Goal: Transaction & Acquisition: Purchase product/service

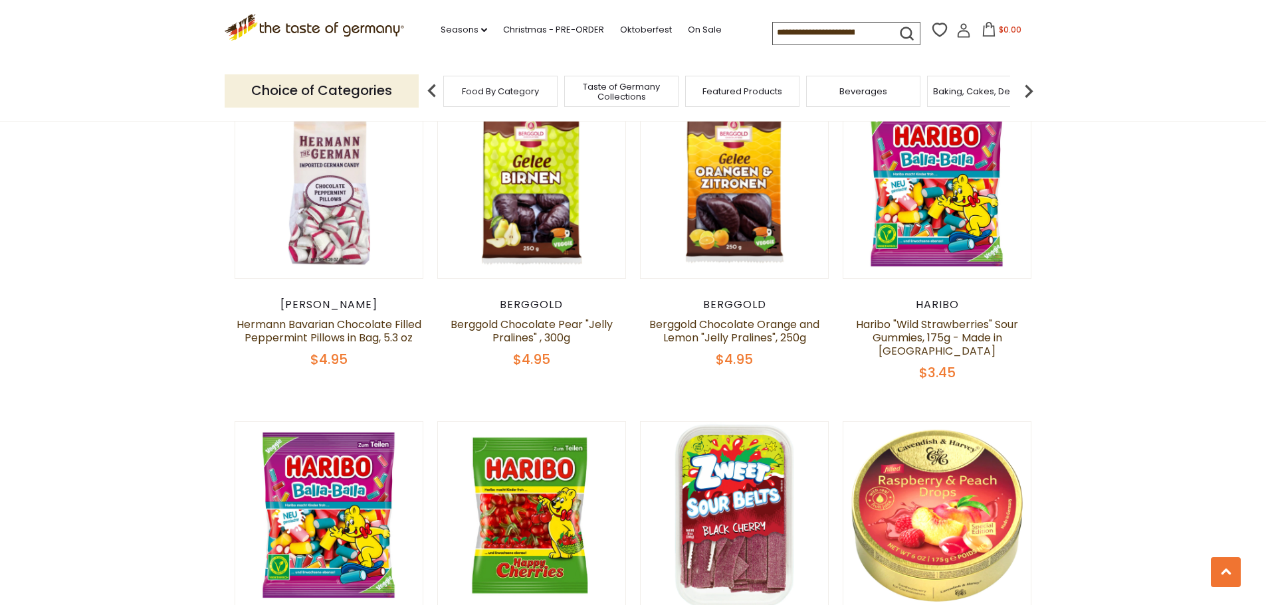
scroll to position [1727, 0]
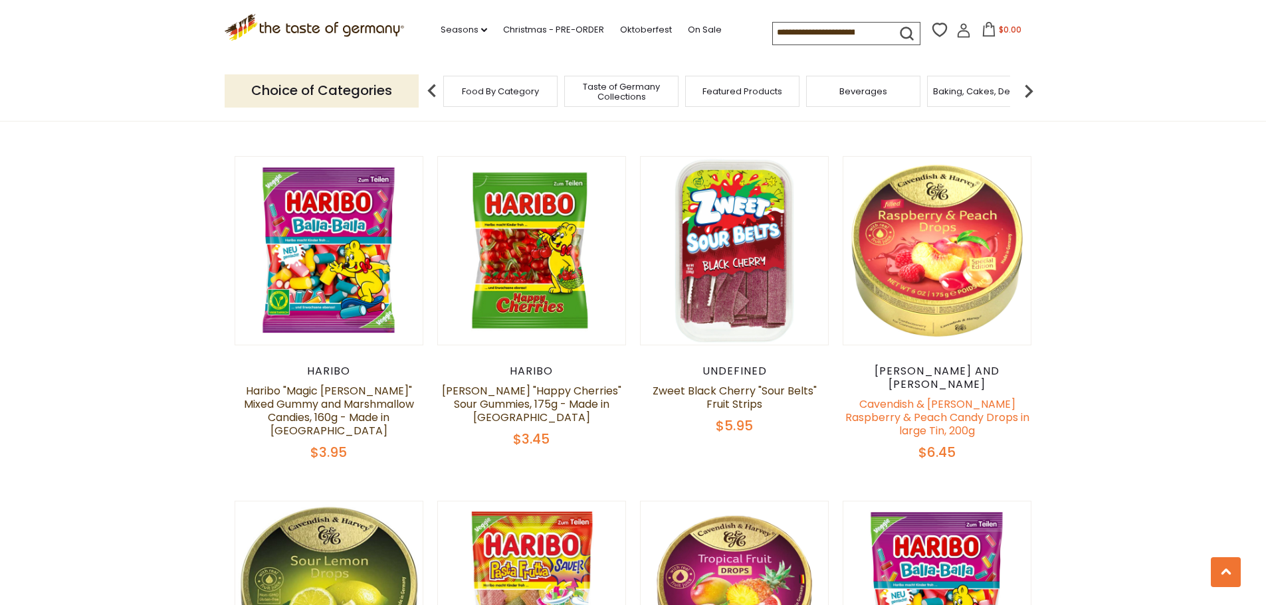
click at [959, 397] on link "Cavendish & [PERSON_NAME] Raspberry & Peach Candy Drops in large Tin, 200g" at bounding box center [937, 418] width 184 height 42
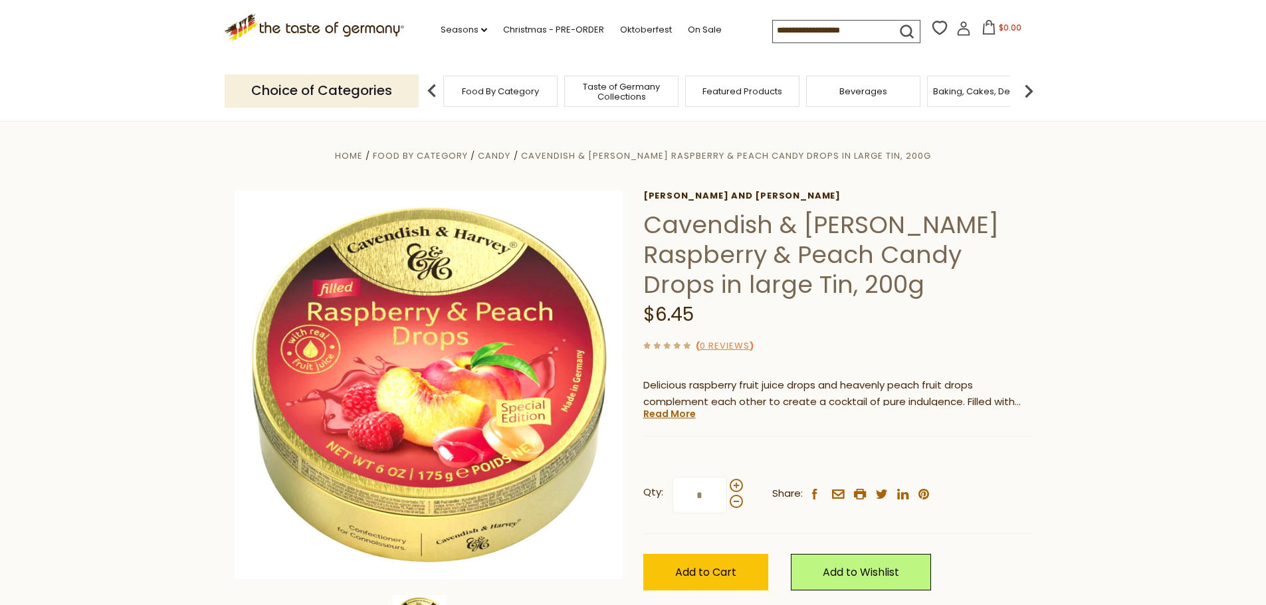
scroll to position [133, 0]
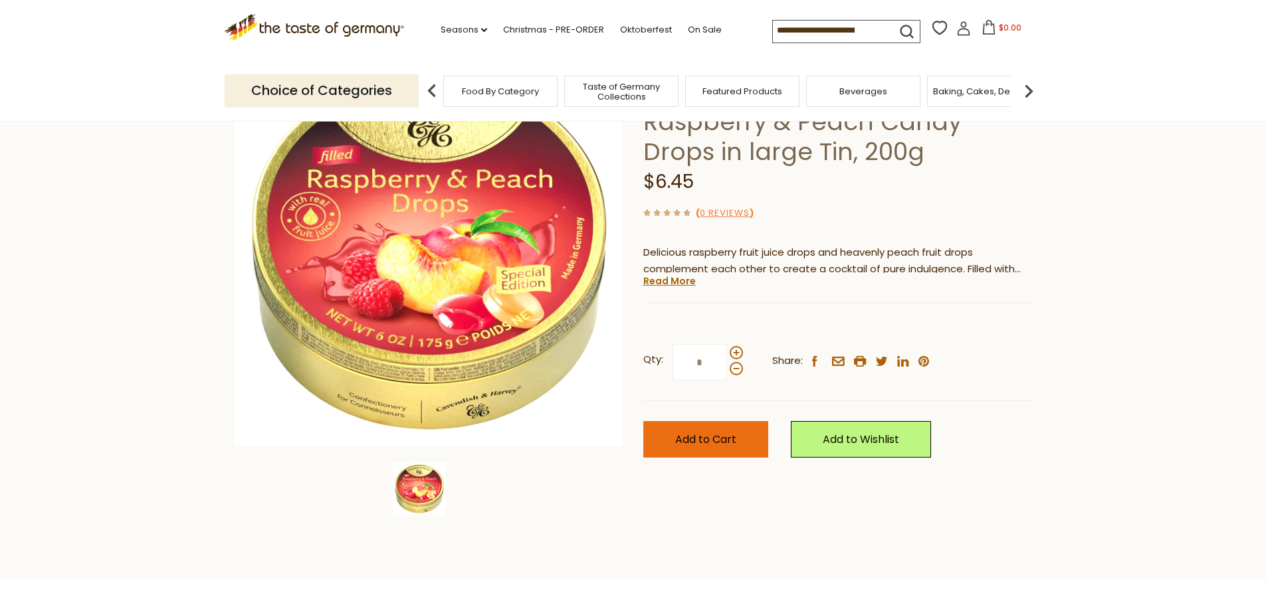
click at [726, 438] on span "Add to Cart" at bounding box center [705, 439] width 61 height 15
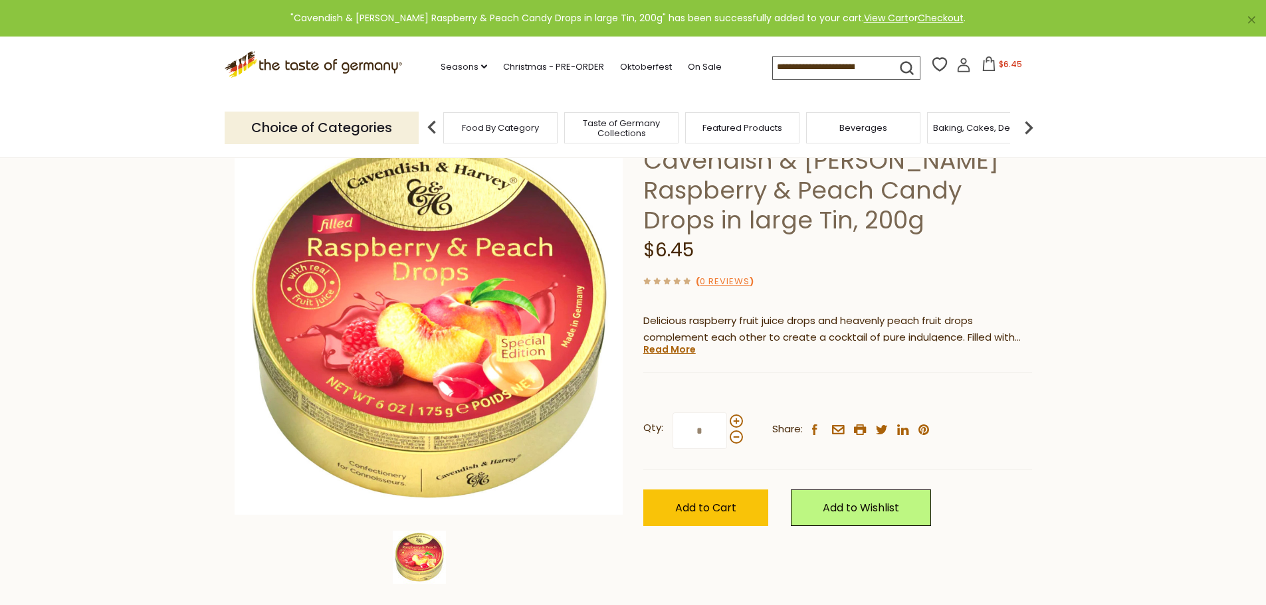
scroll to position [0, 0]
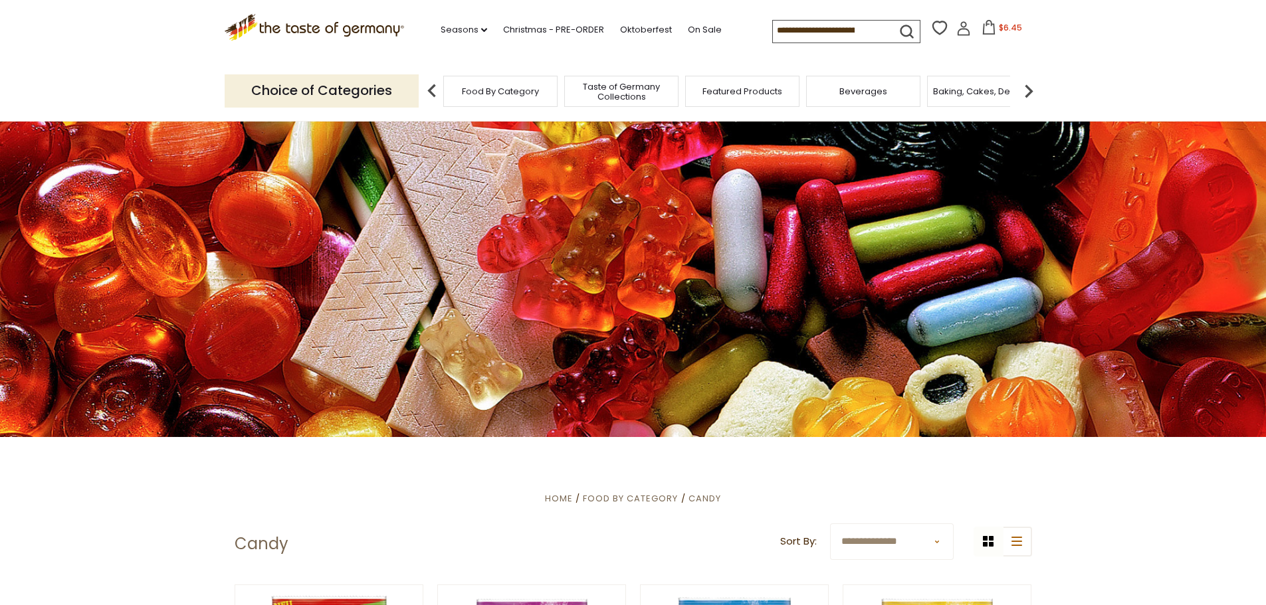
click at [745, 100] on div "Featured Products" at bounding box center [742, 91] width 114 height 31
click at [496, 92] on span "Food By Category" at bounding box center [500, 91] width 77 height 10
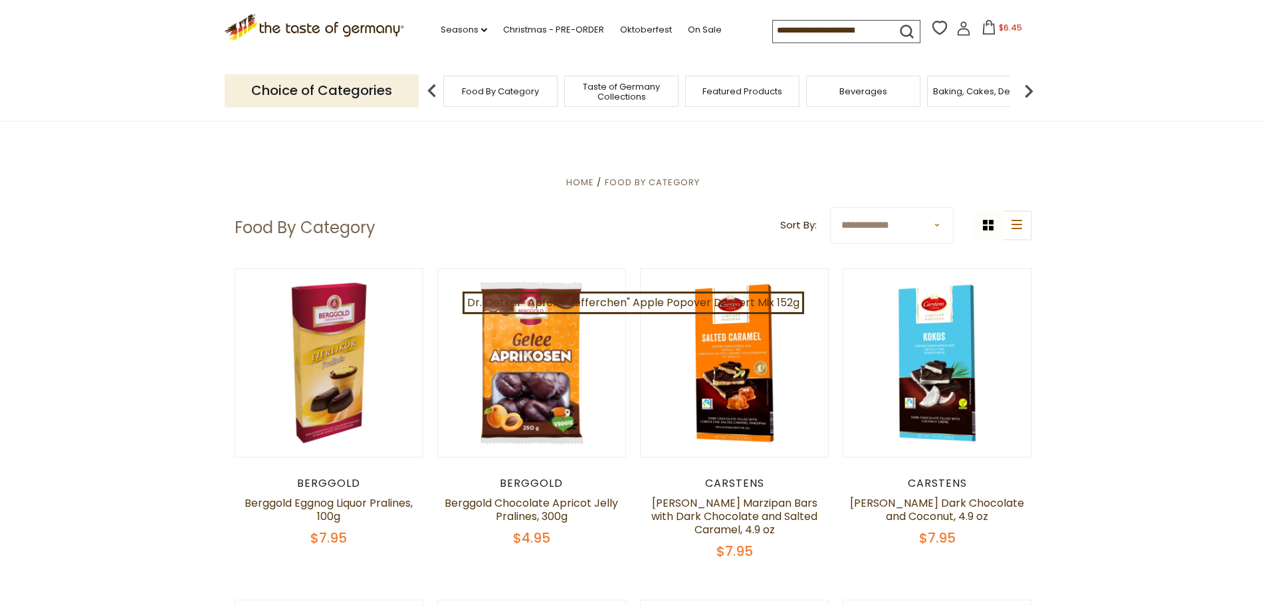
scroll to position [199, 0]
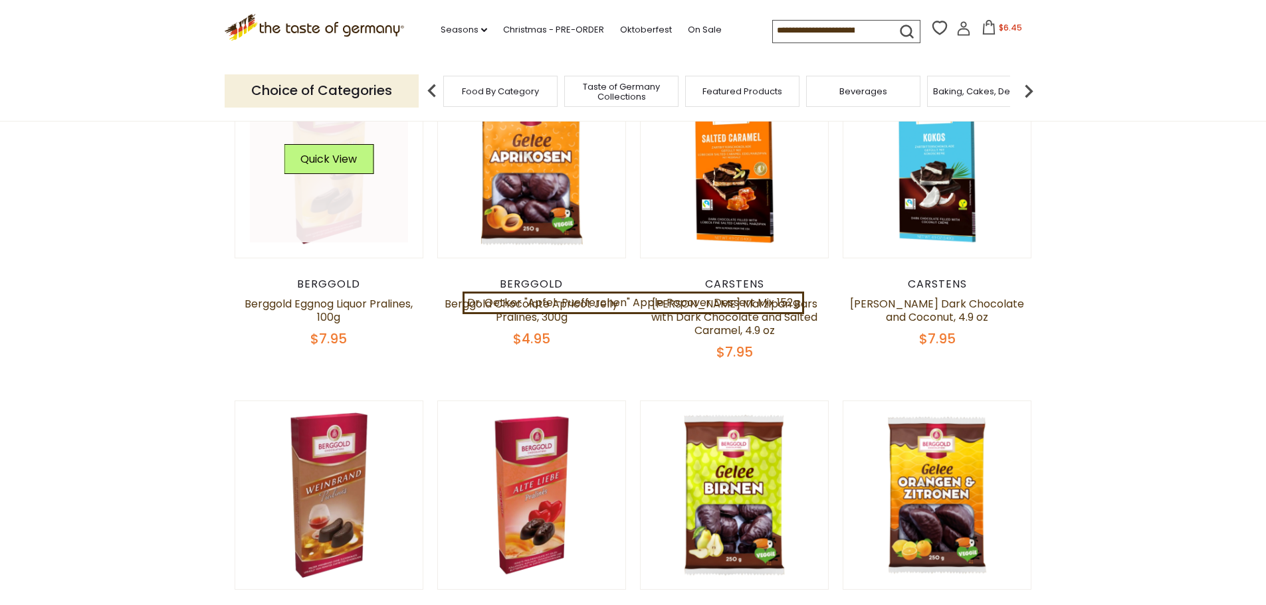
click at [334, 169] on button "Quick View" at bounding box center [329, 159] width 90 height 30
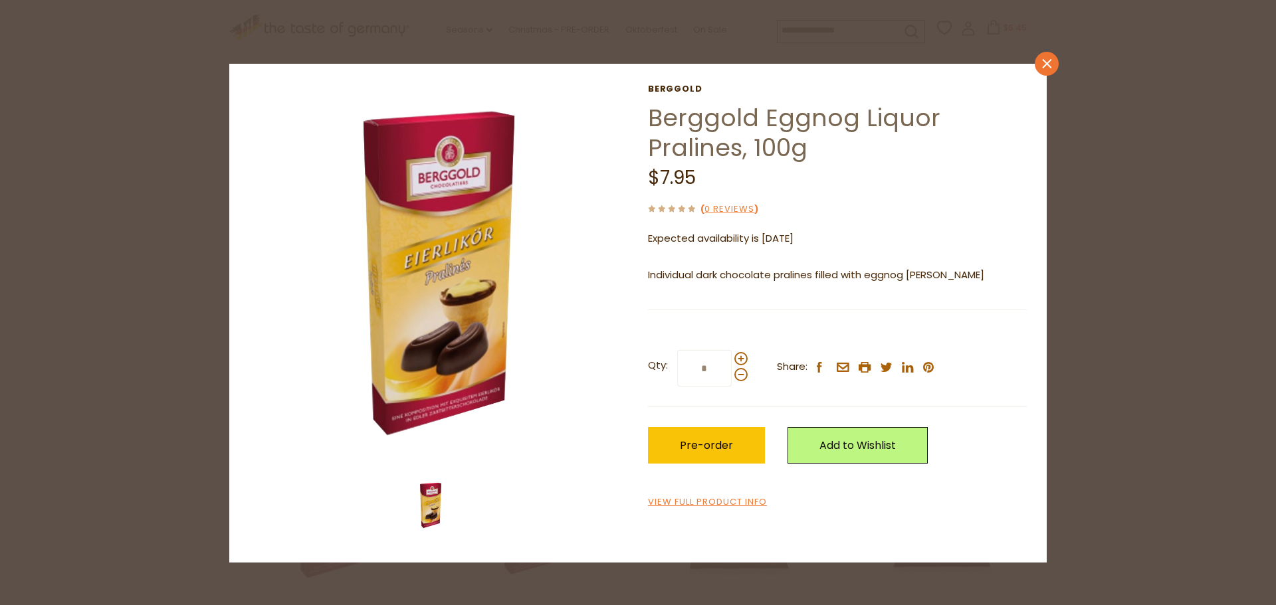
click at [1044, 62] on icon "close" at bounding box center [1047, 64] width 10 height 10
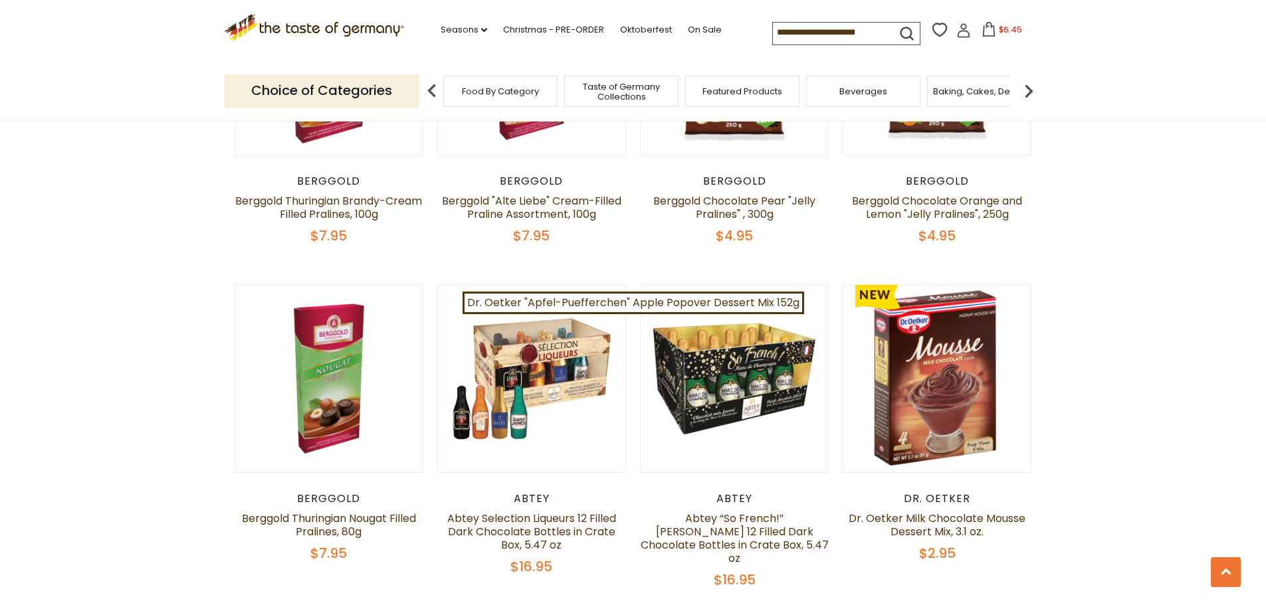
scroll to position [664, 0]
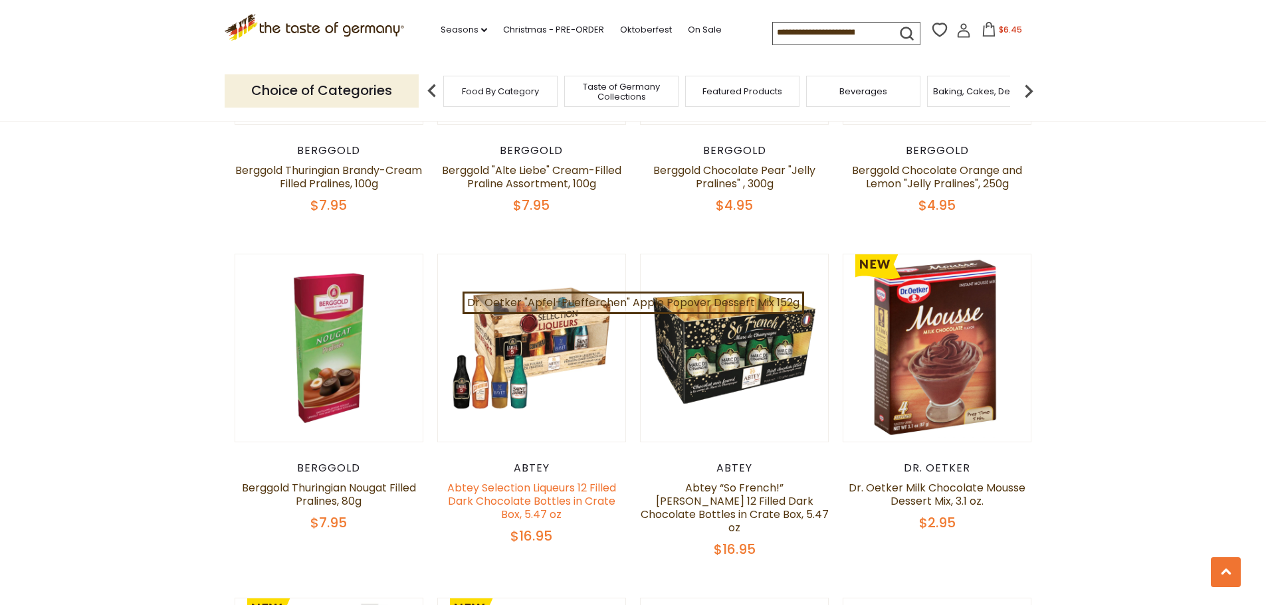
click at [554, 505] on link "Abtey Selection Liqueurs 12 Filled Dark Chocolate Bottles in Crate Box, 5.47 oz" at bounding box center [531, 501] width 169 height 42
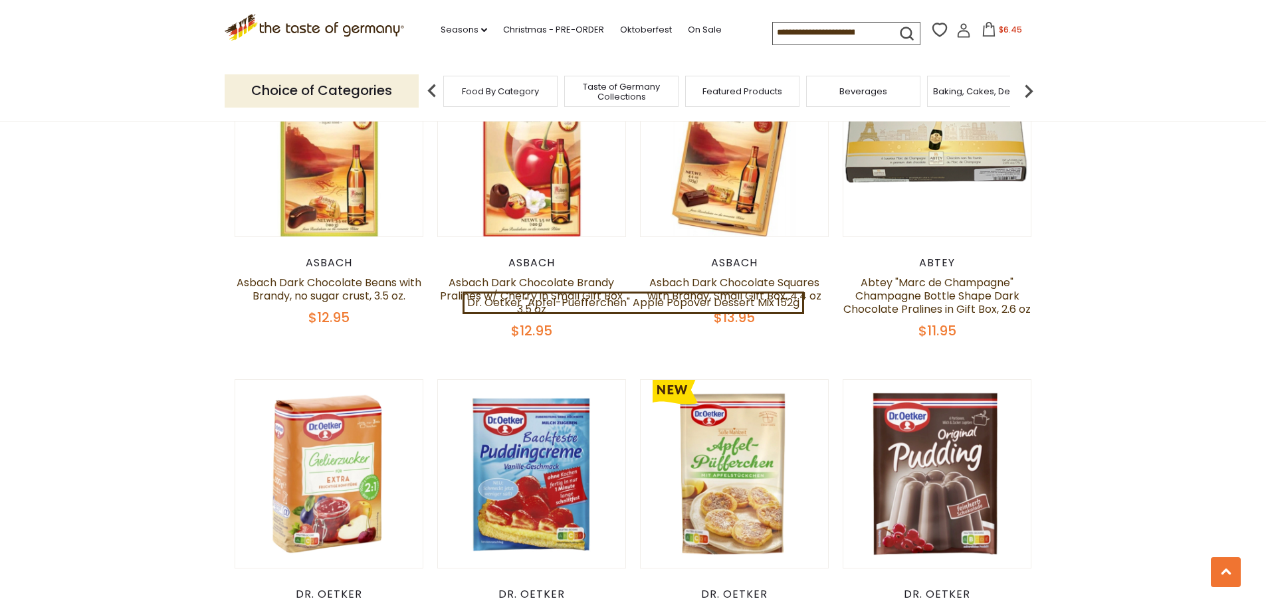
scroll to position [2591, 0]
